Goal: Check status: Check status

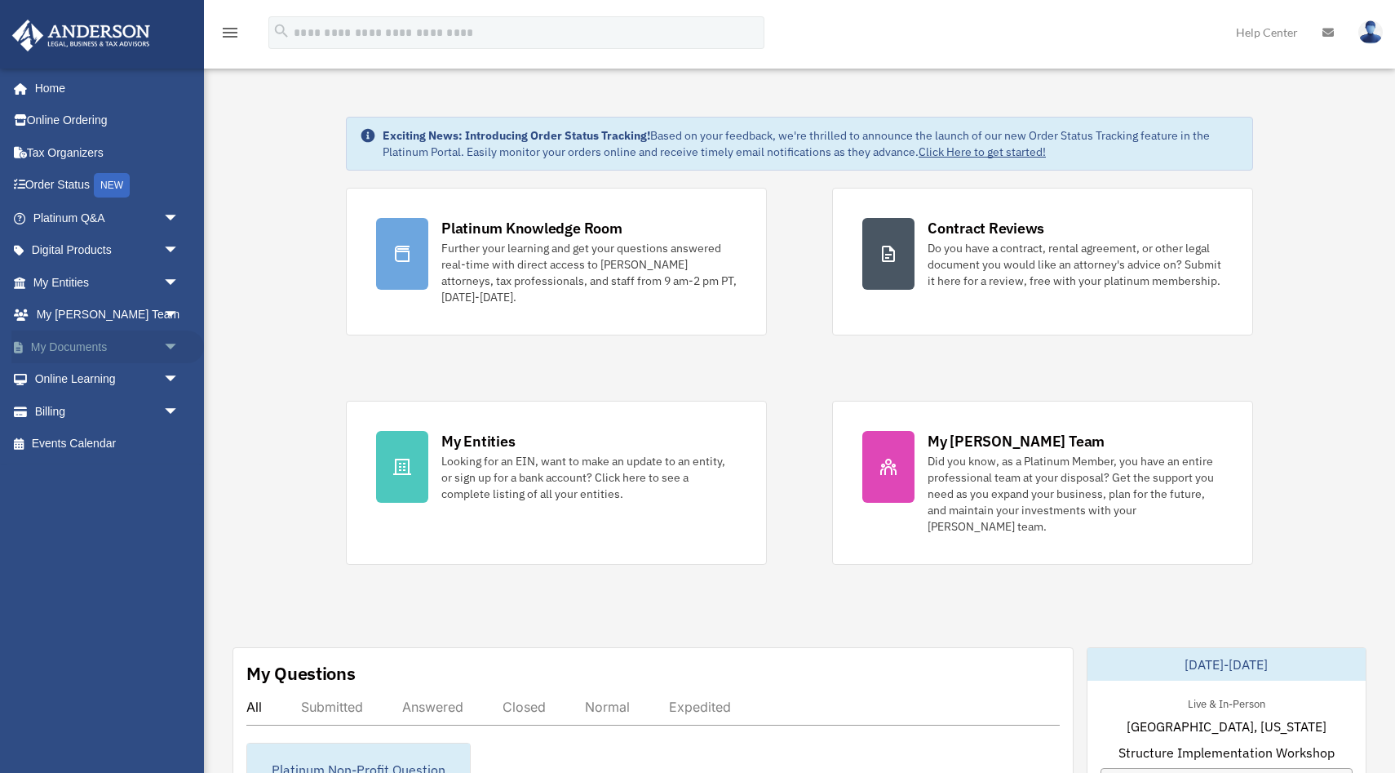
click at [61, 340] on link "My Documents arrow_drop_down" at bounding box center [107, 346] width 193 height 33
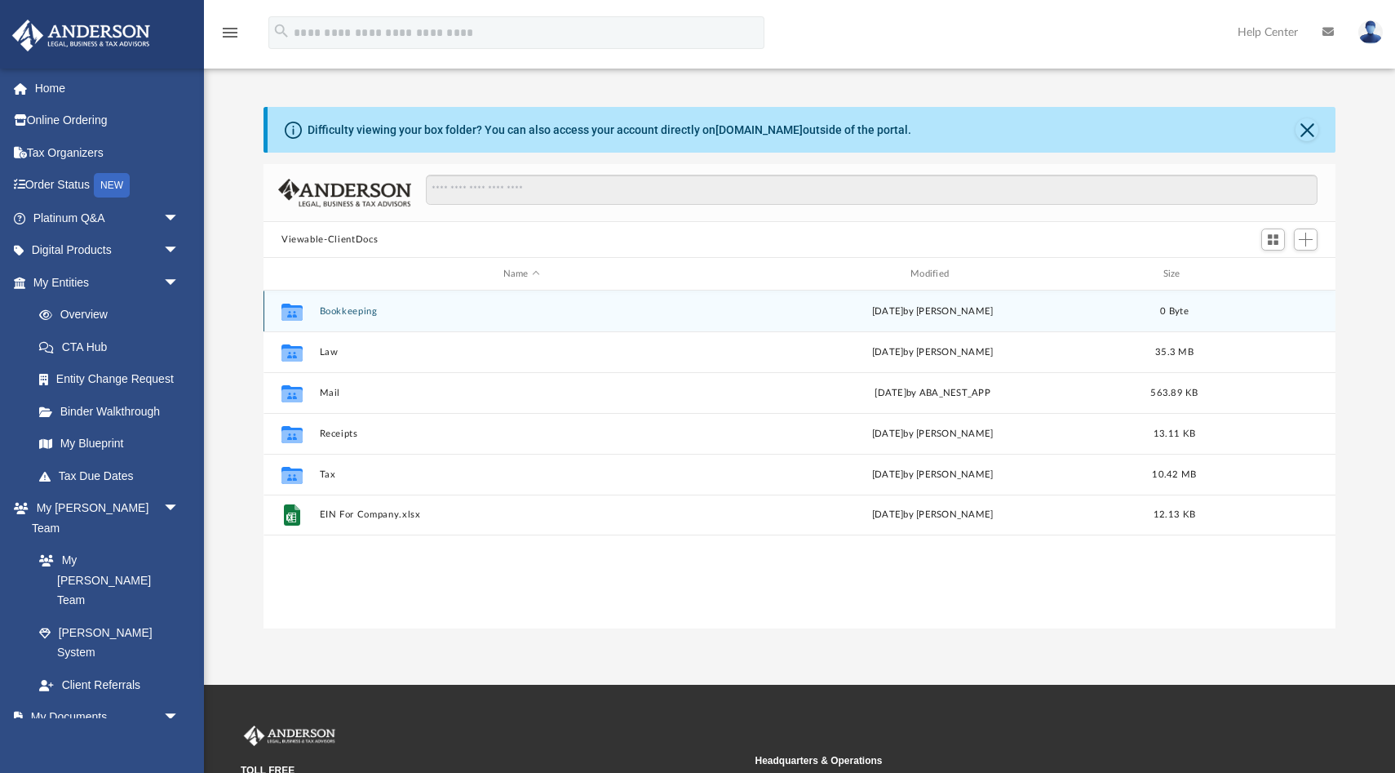
scroll to position [370, 1072]
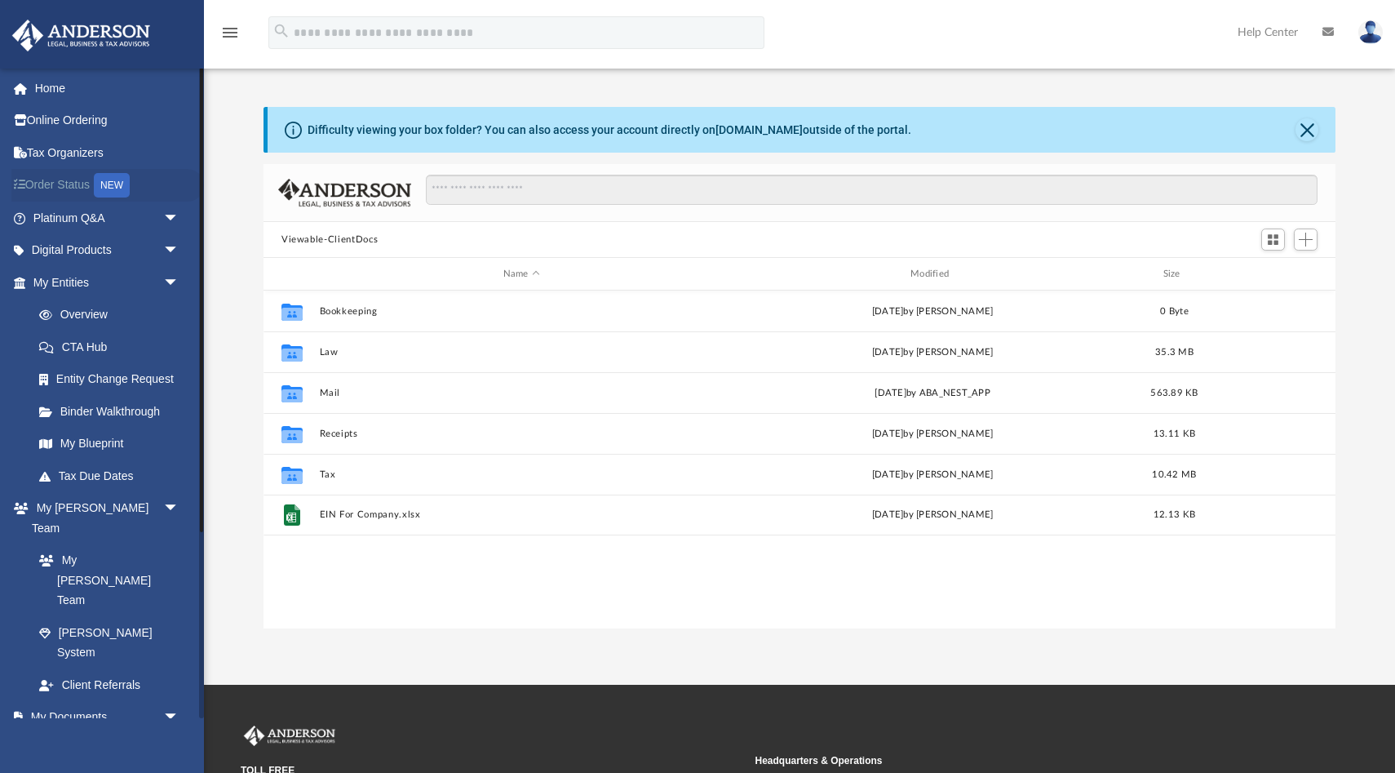
click at [51, 190] on link "Order Status NEW" at bounding box center [107, 185] width 193 height 33
